Goal: Transaction & Acquisition: Purchase product/service

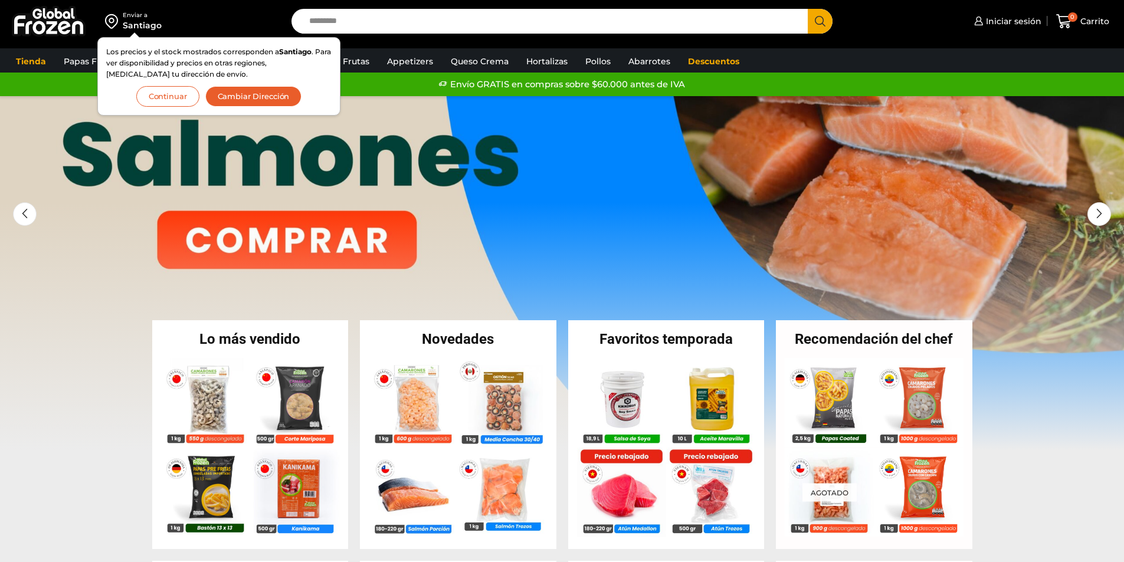
click at [174, 97] on button "Continuar" at bounding box center [167, 96] width 63 height 21
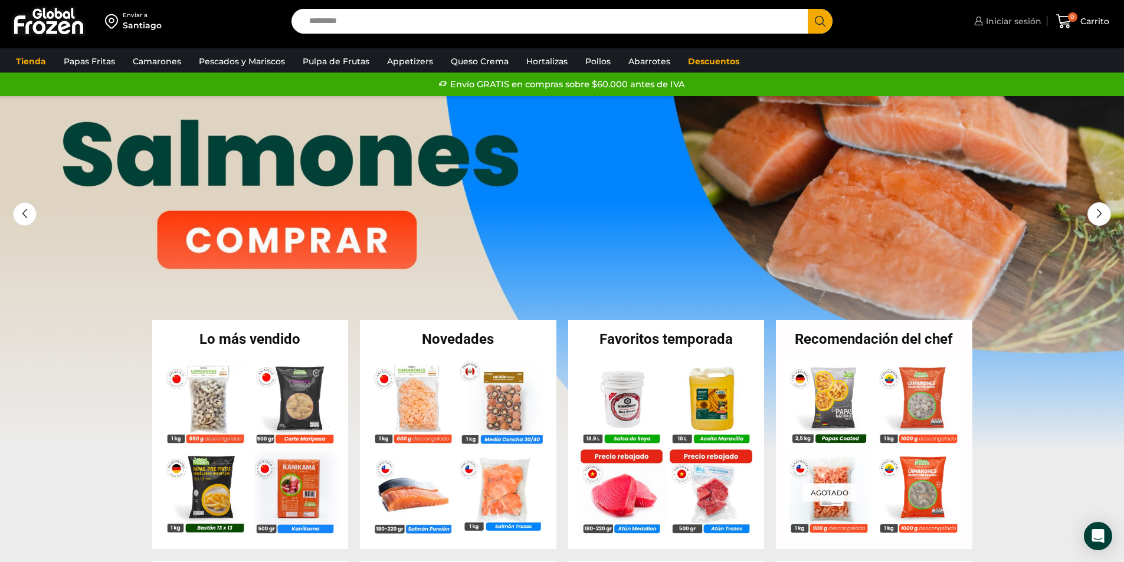
click at [987, 20] on span "Iniciar sesión" at bounding box center [1012, 21] width 58 height 12
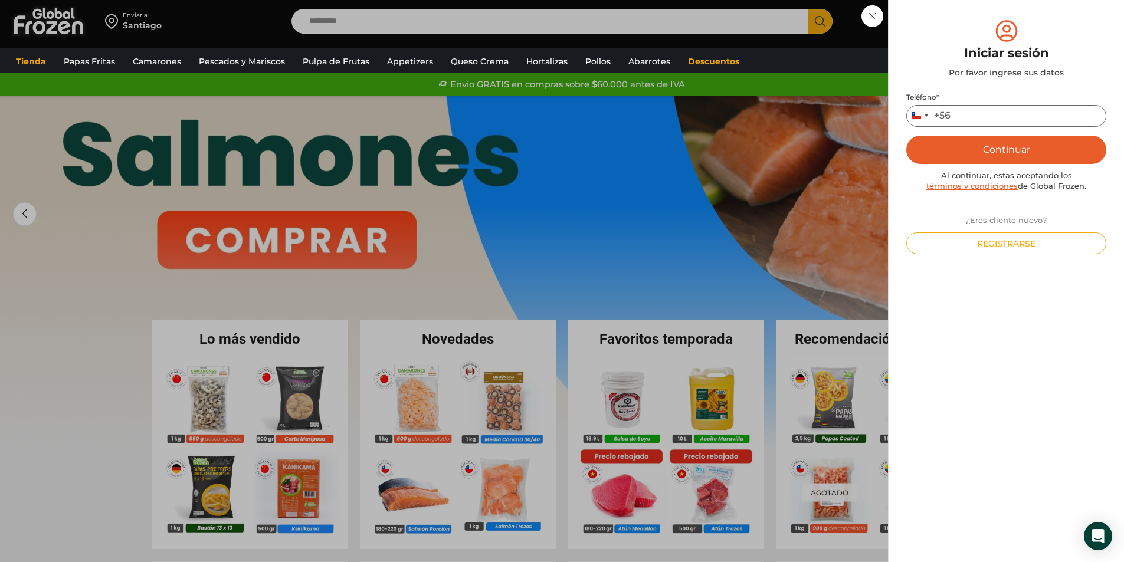
click at [981, 117] on input "Teléfono *" at bounding box center [1007, 116] width 200 height 22
type input "*********"
click at [1017, 152] on button "Continuar" at bounding box center [1007, 150] width 200 height 28
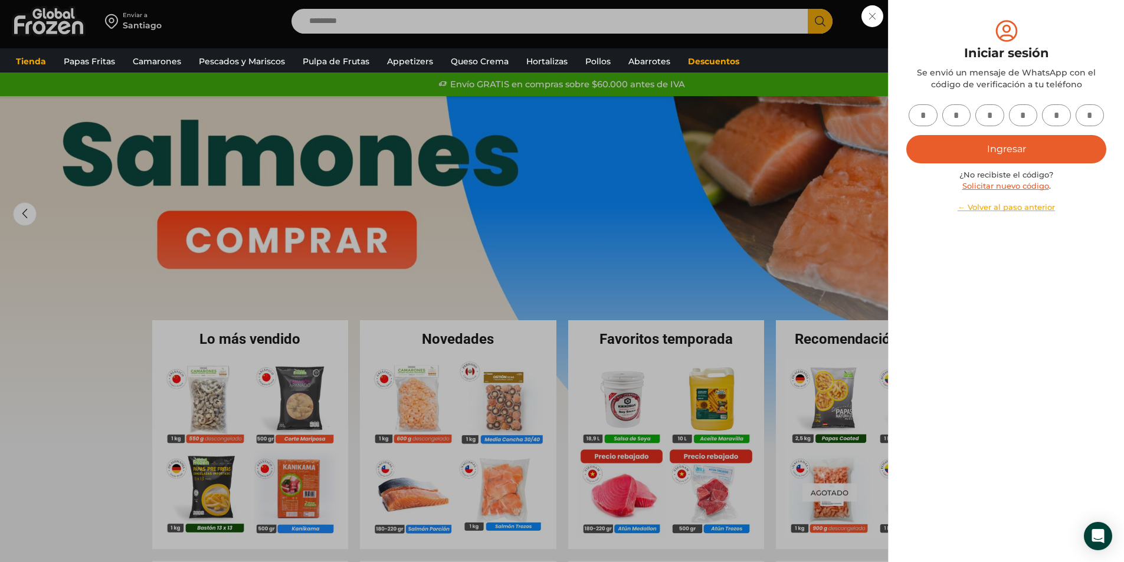
click at [926, 115] on input "text" at bounding box center [923, 115] width 29 height 22
type input "*"
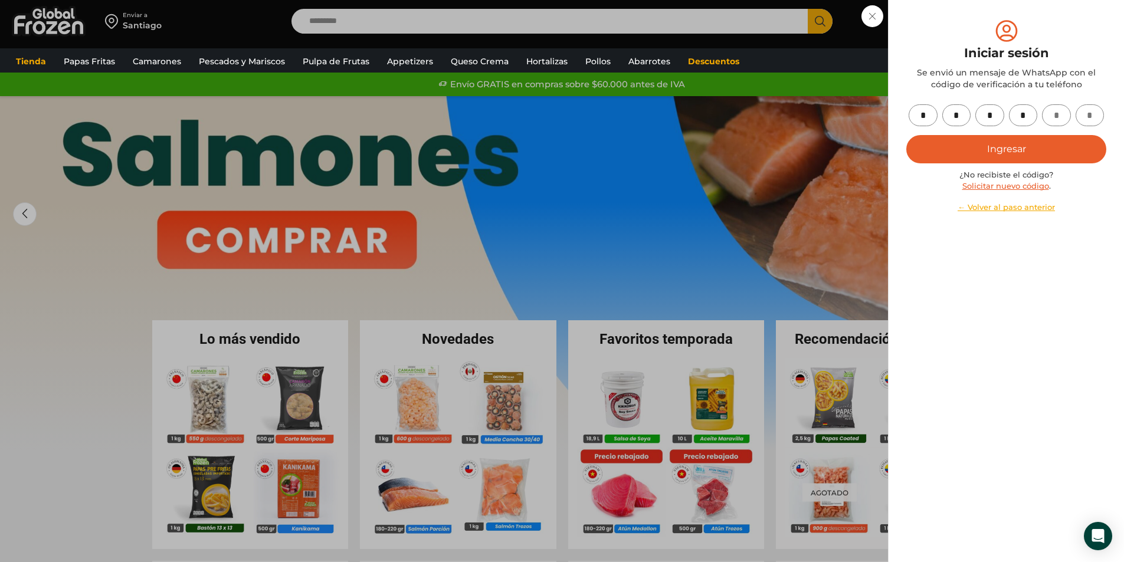
type input "*"
click at [1009, 151] on button "Ingresar" at bounding box center [1007, 149] width 200 height 28
click at [1004, 149] on button "Ingresar" at bounding box center [1007, 149] width 200 height 28
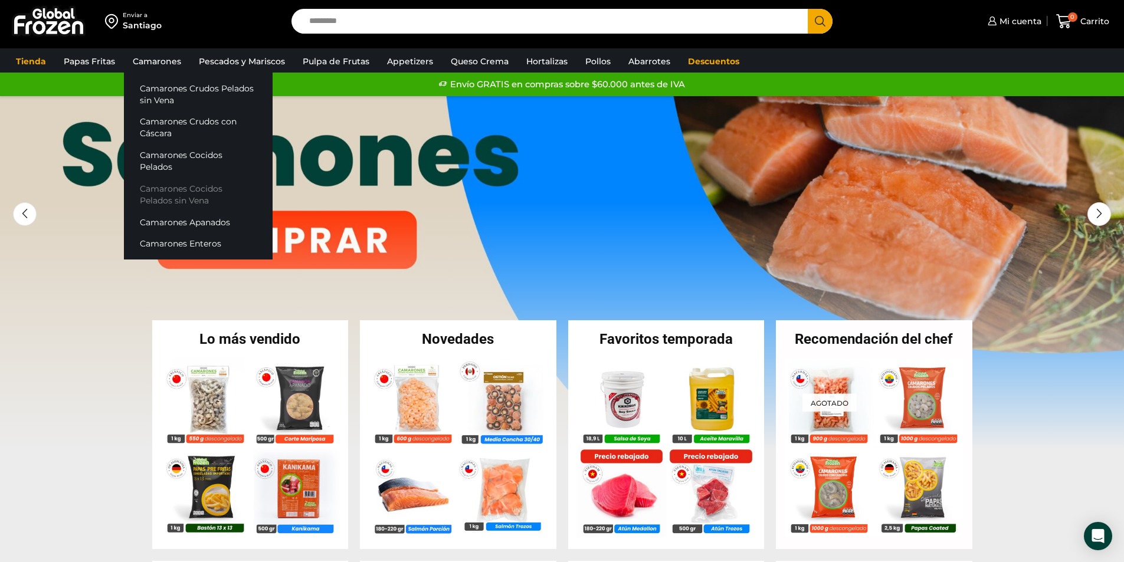
click at [163, 178] on link "Camarones Cocidos Pelados sin Vena" at bounding box center [198, 195] width 149 height 34
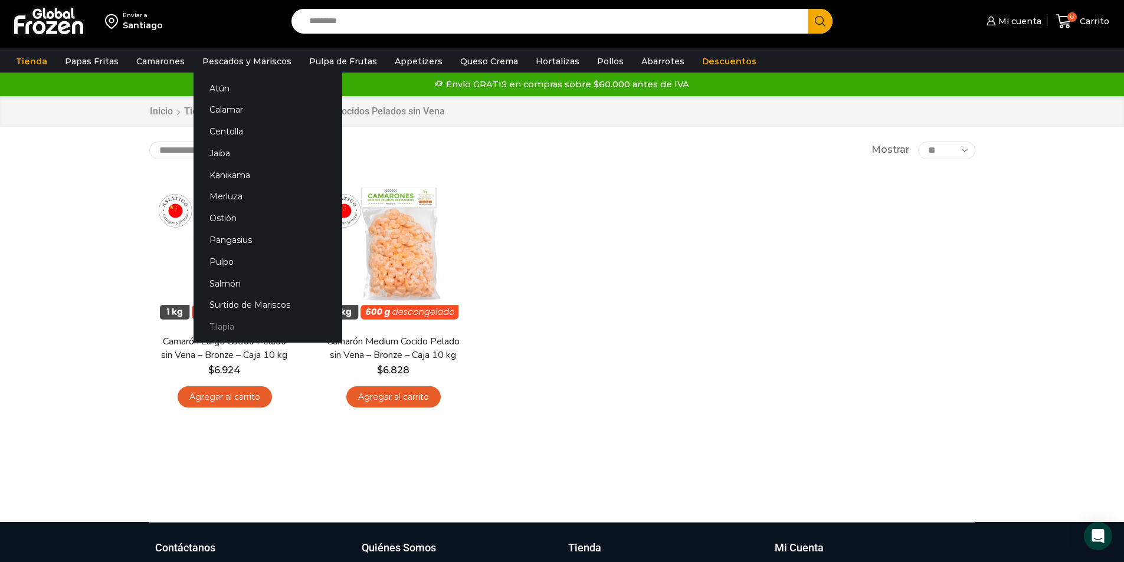
click at [220, 323] on link "Tilapia" at bounding box center [268, 327] width 149 height 22
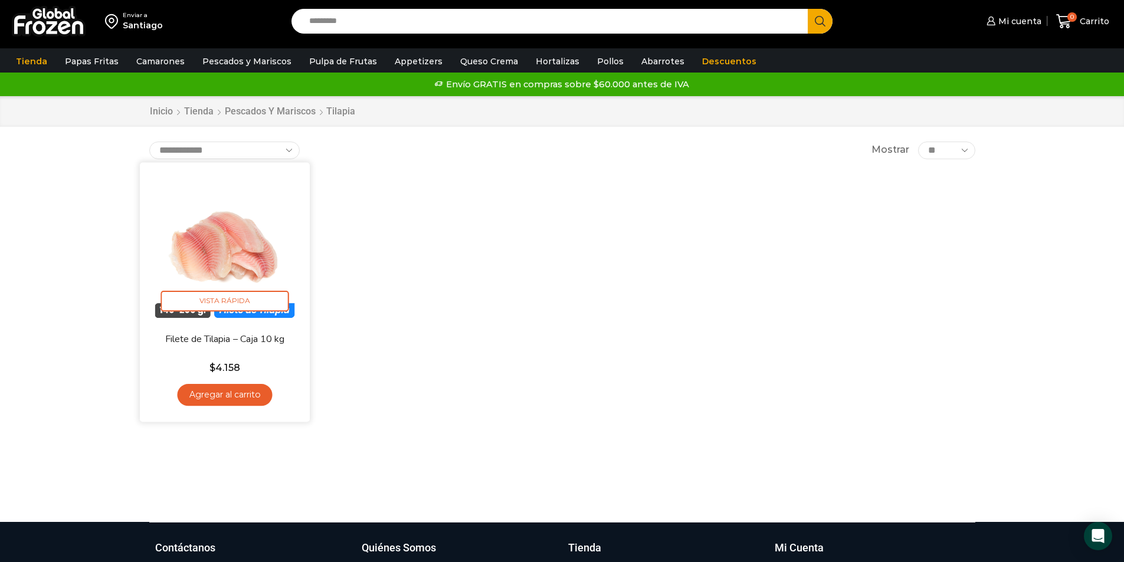
click at [229, 391] on link "Agregar al carrito" at bounding box center [224, 395] width 95 height 22
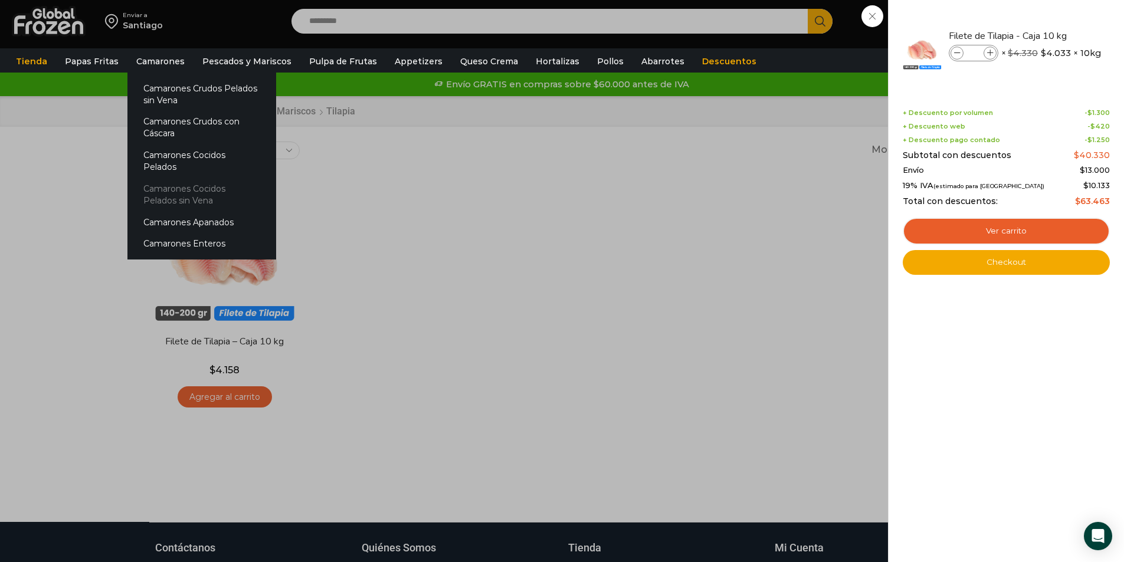
click at [162, 178] on link "Camarones Cocidos Pelados sin Vena" at bounding box center [201, 195] width 149 height 34
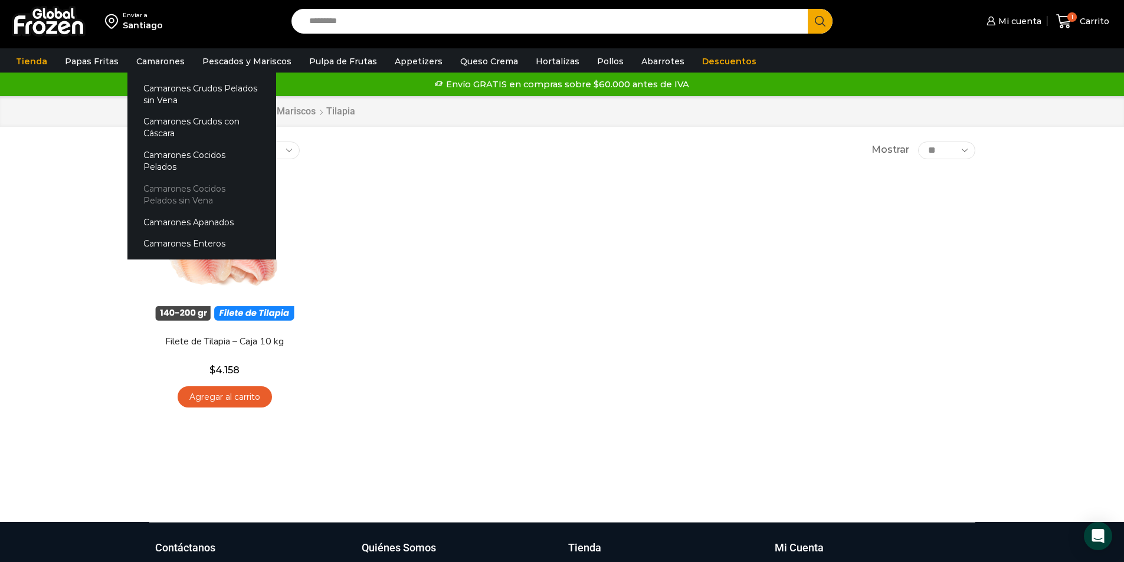
click at [172, 181] on link "Camarones Cocidos Pelados sin Vena" at bounding box center [201, 195] width 149 height 34
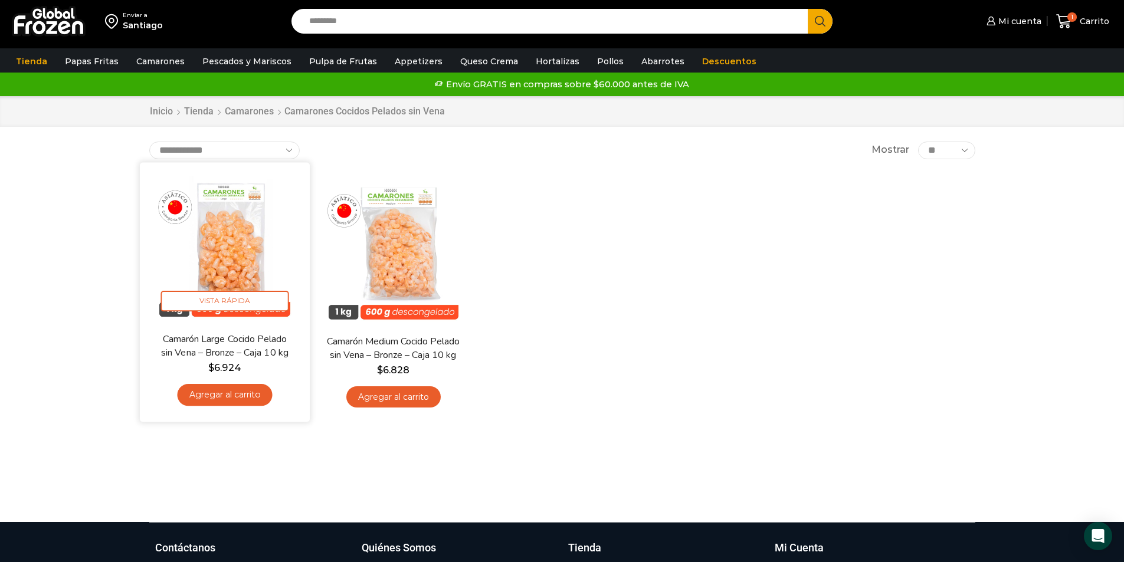
click at [259, 398] on link "Agregar al carrito" at bounding box center [224, 395] width 95 height 22
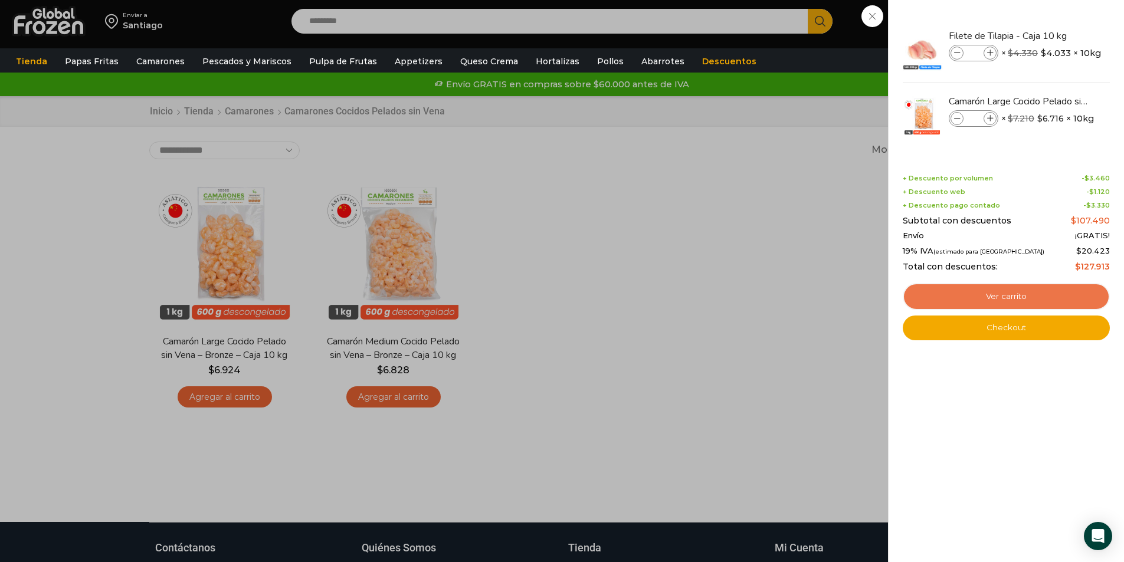
click at [1022, 299] on link "Ver carrito" at bounding box center [1006, 296] width 207 height 27
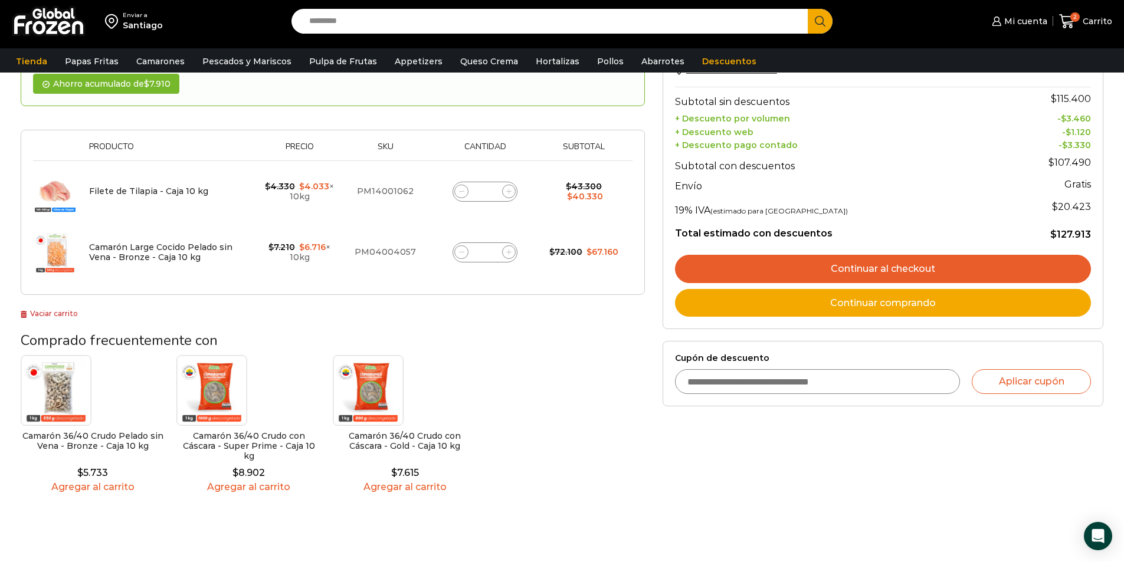
scroll to position [177, 0]
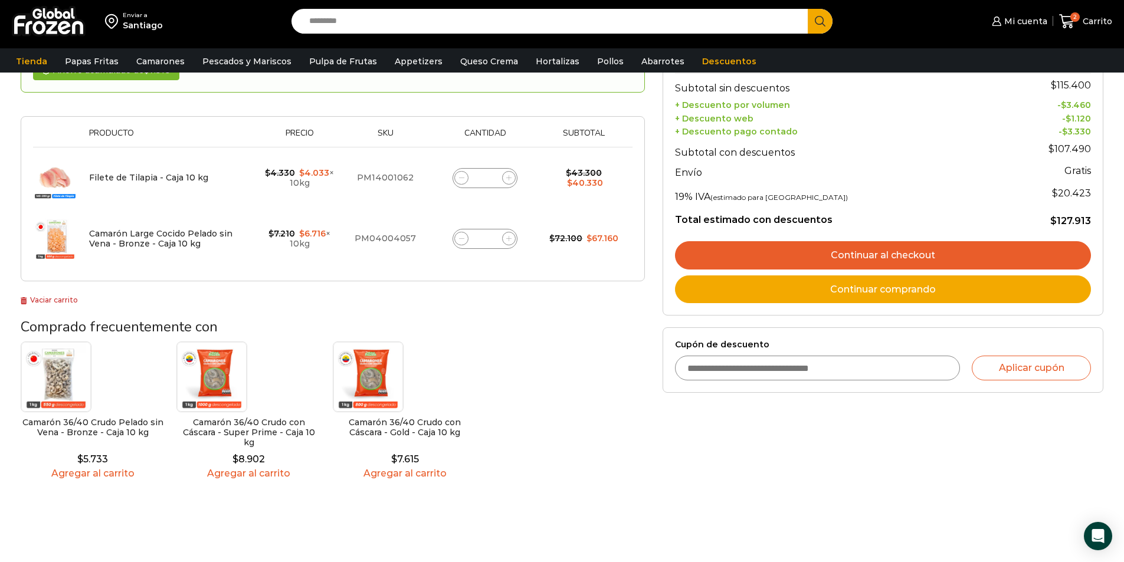
click at [877, 256] on link "Continuar al checkout" at bounding box center [883, 255] width 416 height 28
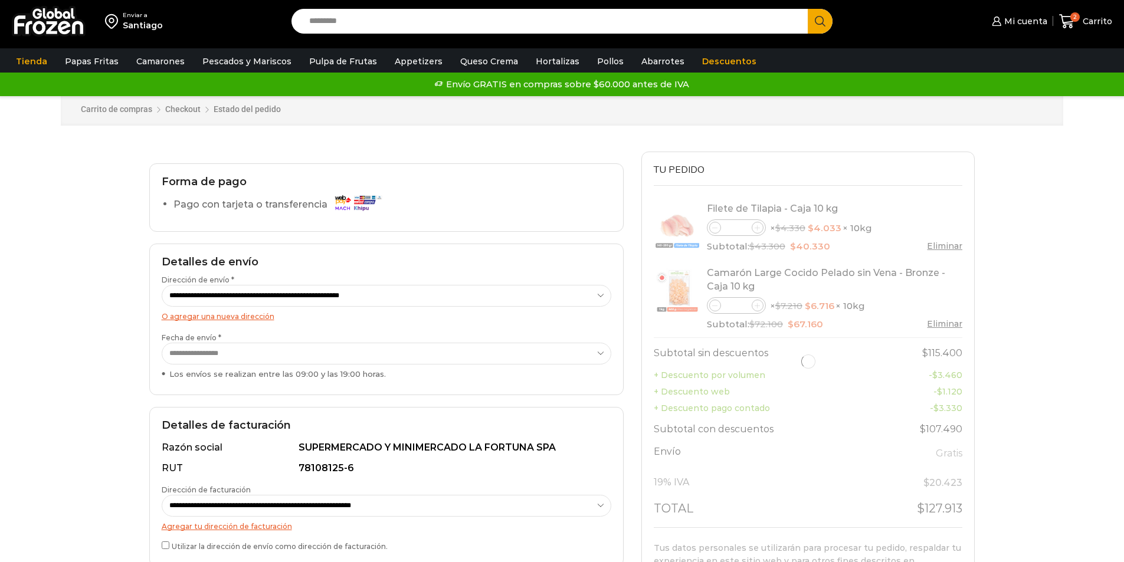
select select "*"
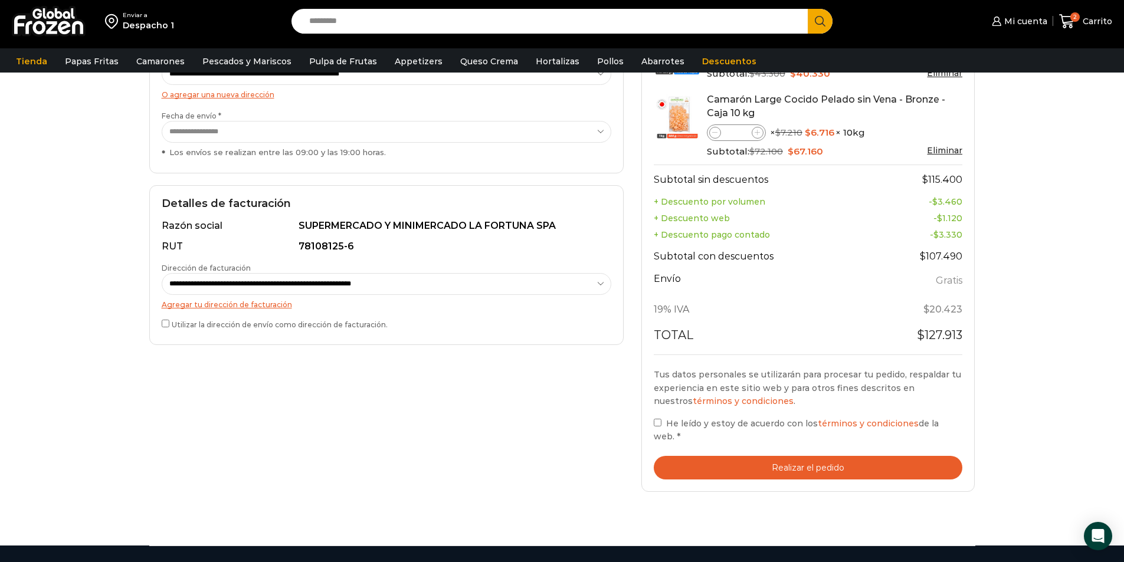
scroll to position [236, 0]
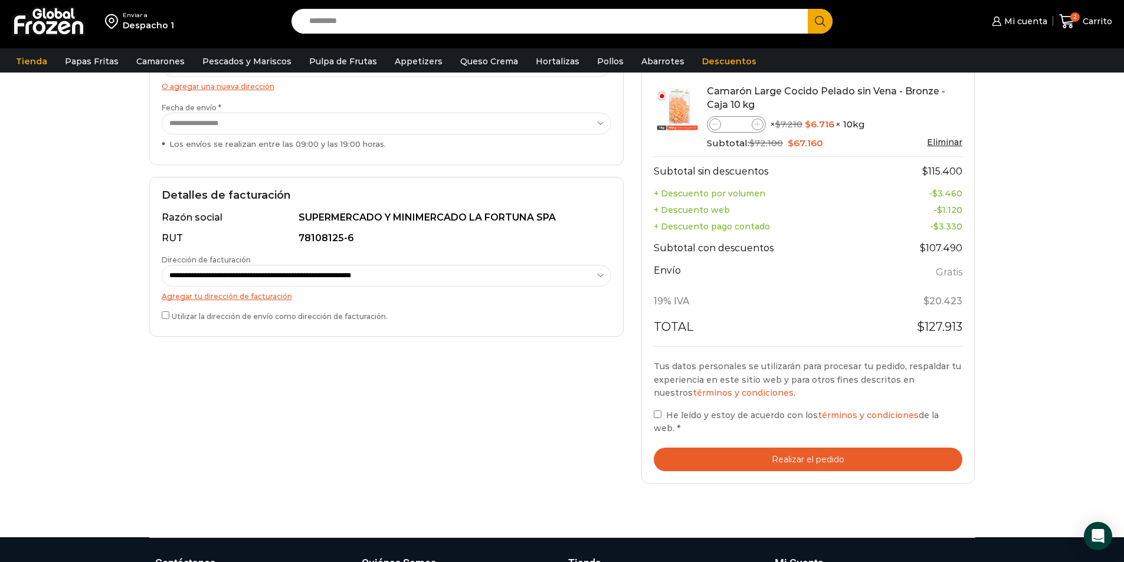
click at [668, 426] on span "He leído y estoy de acuerdo con los términos y condiciones de la web." at bounding box center [796, 422] width 285 height 24
click at [771, 456] on button "Realizar el pedido" at bounding box center [808, 460] width 309 height 24
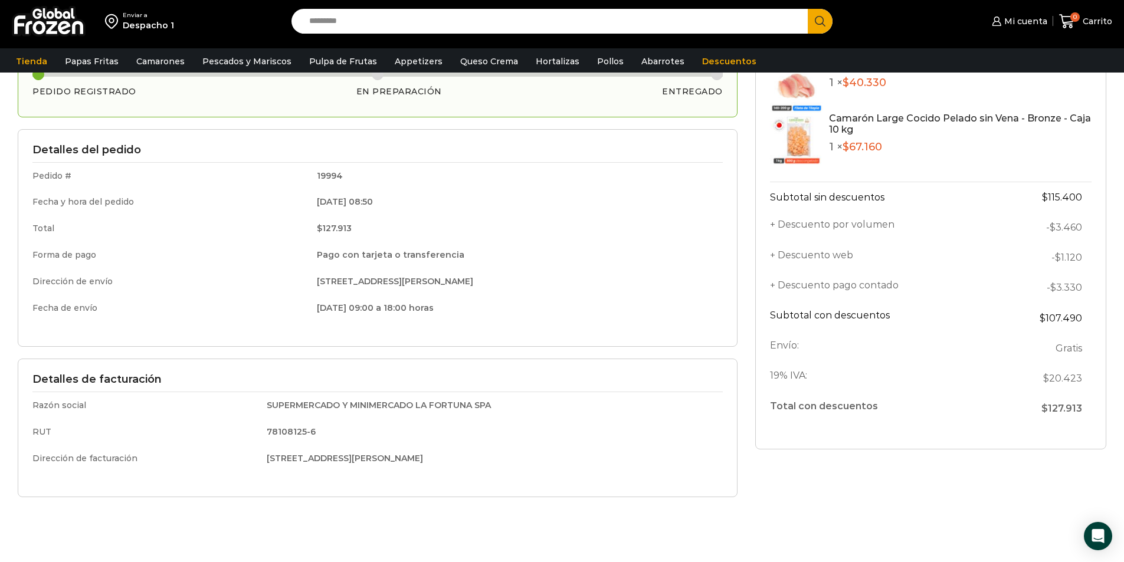
scroll to position [118, 0]
